Goal: Find specific page/section: Find specific page/section

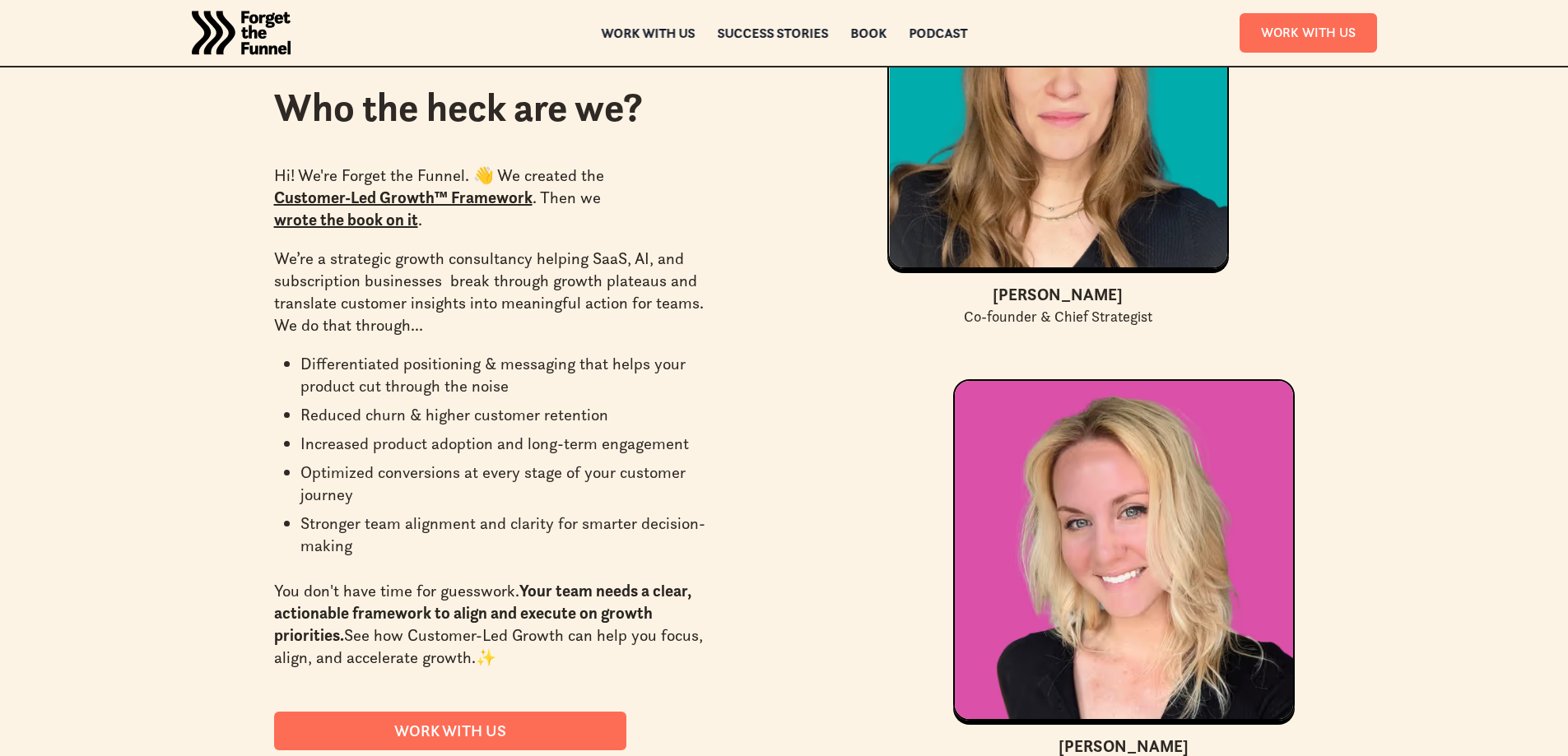
scroll to position [4743, 0]
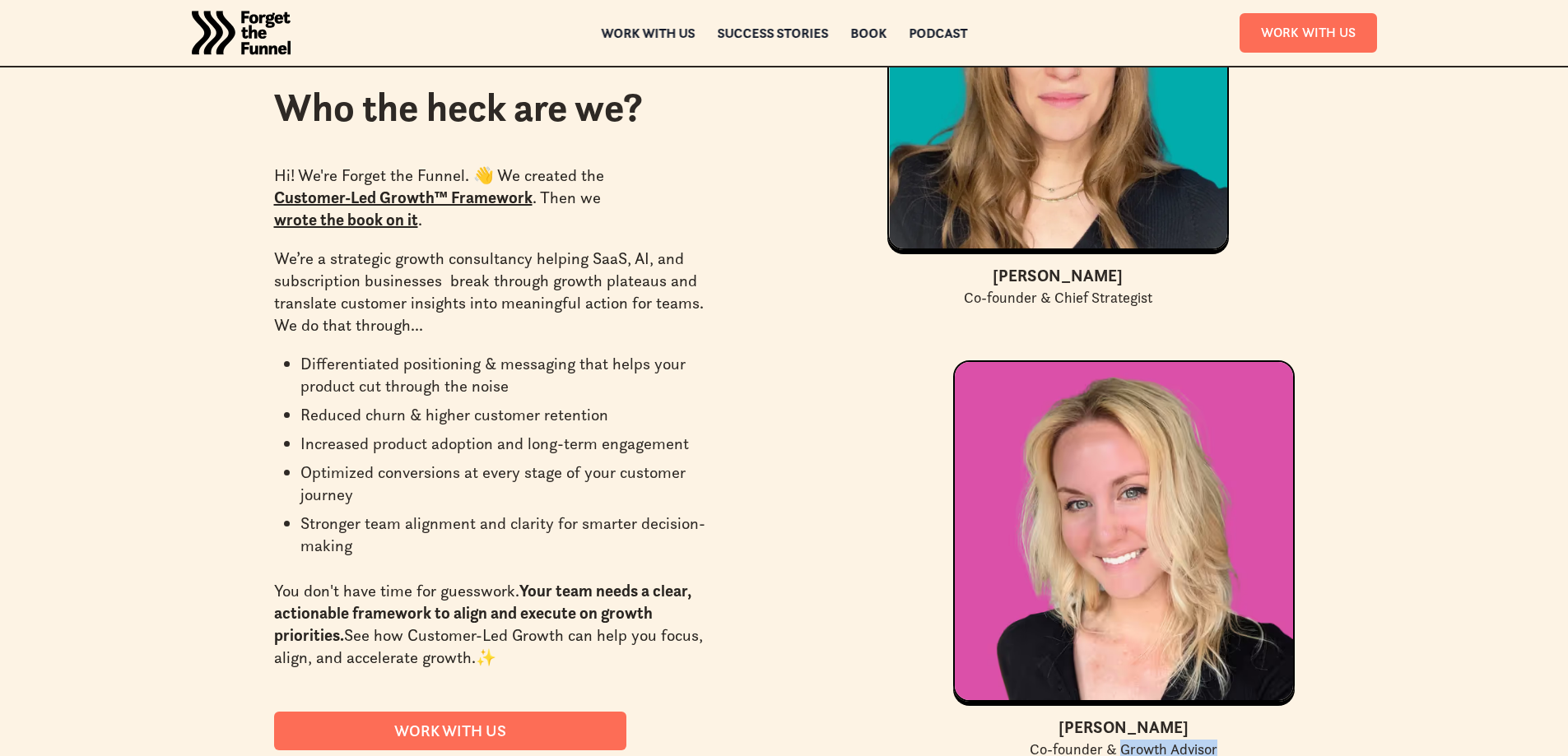
drag, startPoint x: 1240, startPoint y: 691, endPoint x: 1218, endPoint y: 606, distance: 87.8
click at [1121, 716] on div "[PERSON_NAME] Co-founder & Growth Advisor" at bounding box center [1124, 737] width 341 height 45
copy div "Growth Advisor"
